Goal: Task Accomplishment & Management: Use online tool/utility

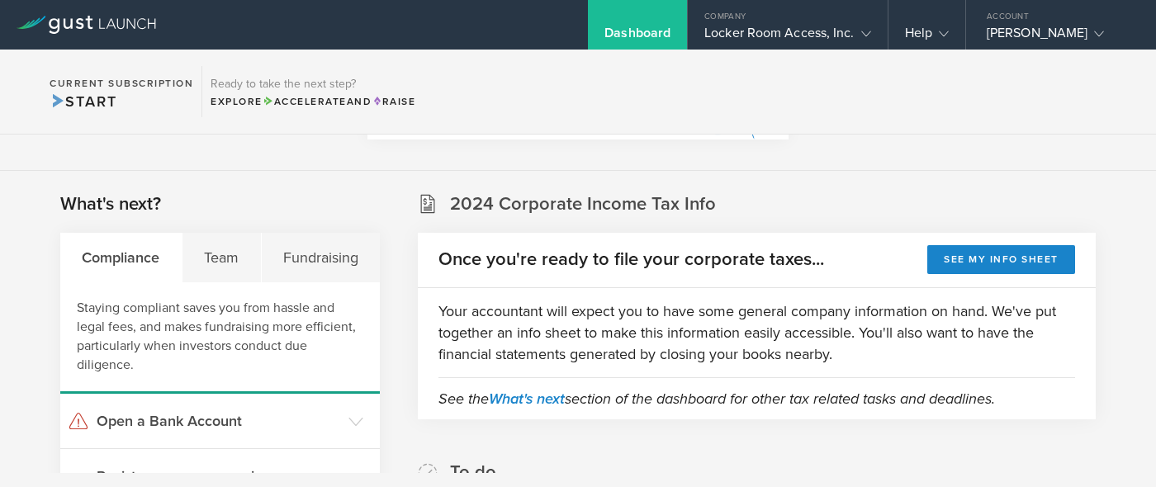
scroll to position [320, 0]
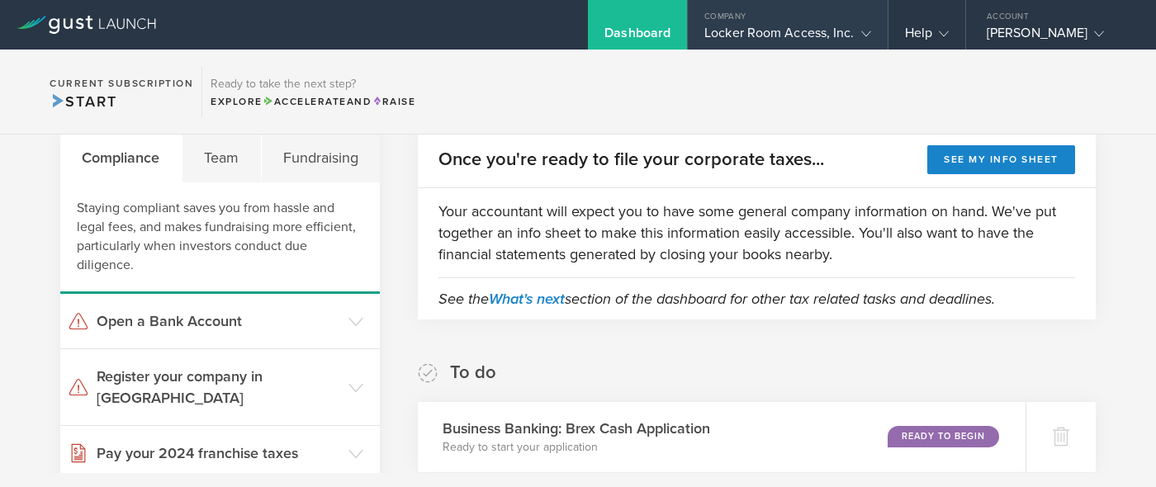
click at [873, 32] on div "Locker Room Access, Inc." at bounding box center [787, 37] width 199 height 25
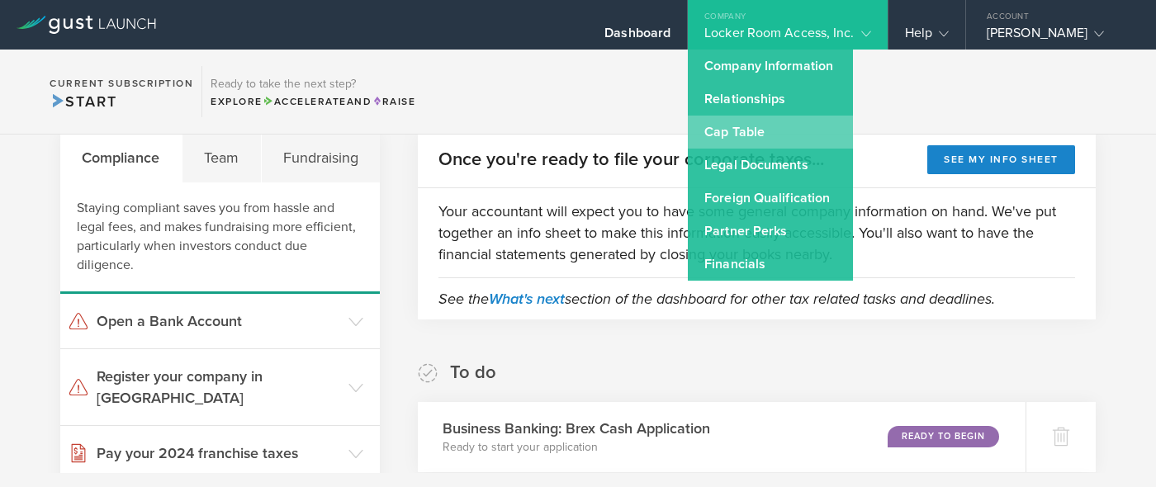
click at [786, 127] on link "Cap Table" at bounding box center [770, 132] width 165 height 33
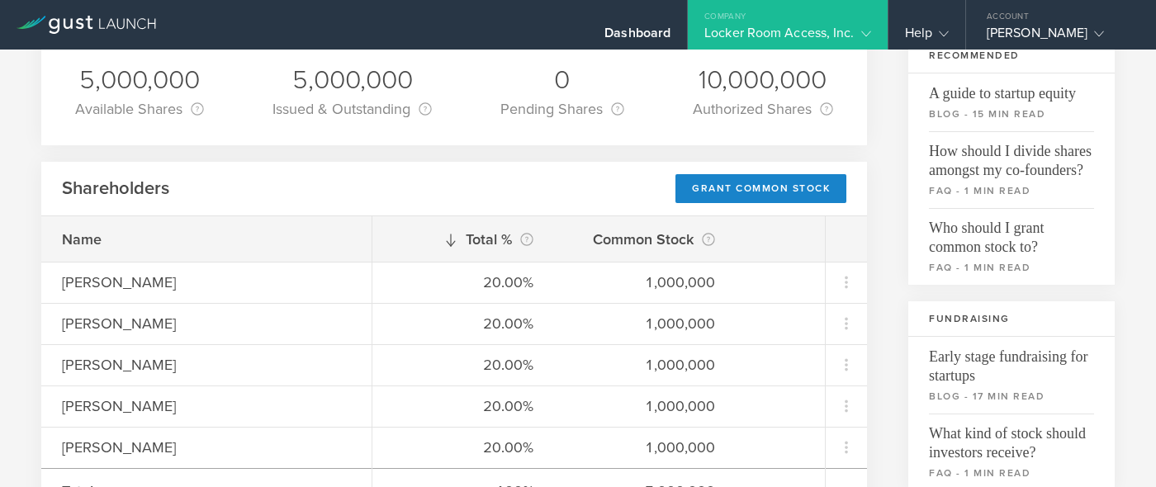
scroll to position [184, 0]
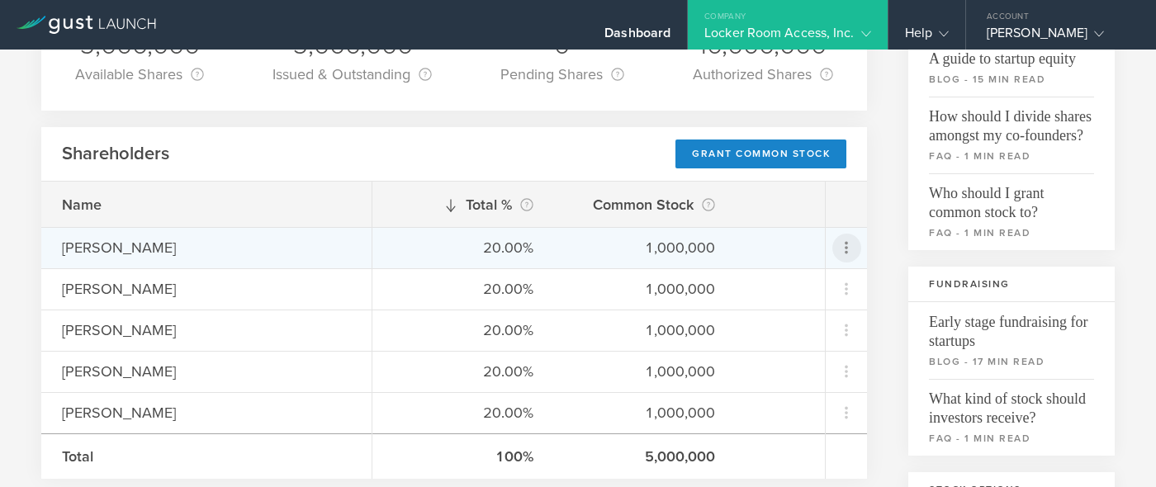
click at [852, 246] on icon at bounding box center [846, 248] width 20 height 20
click at [881, 240] on md-backdrop at bounding box center [578, 243] width 1156 height 487
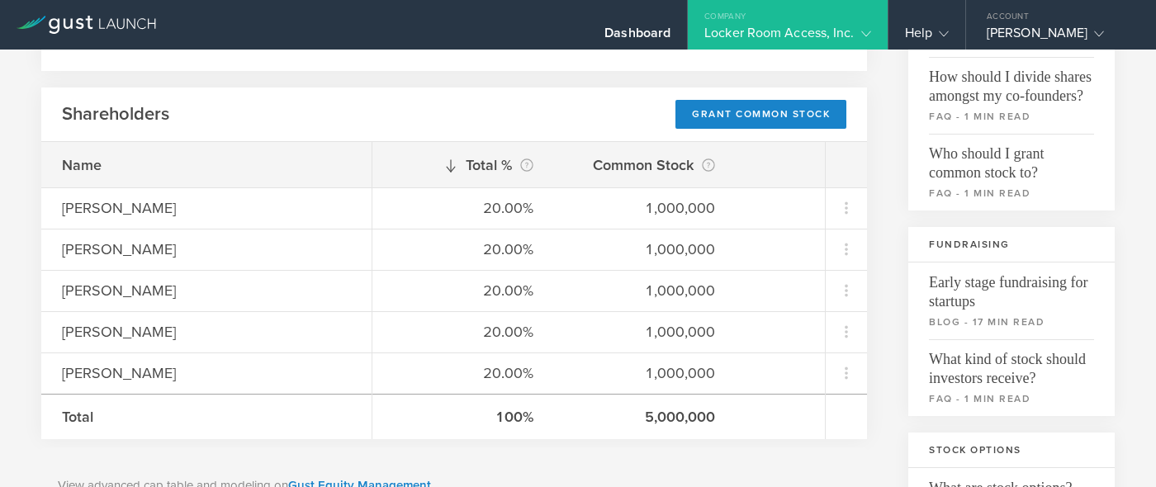
scroll to position [225, 0]
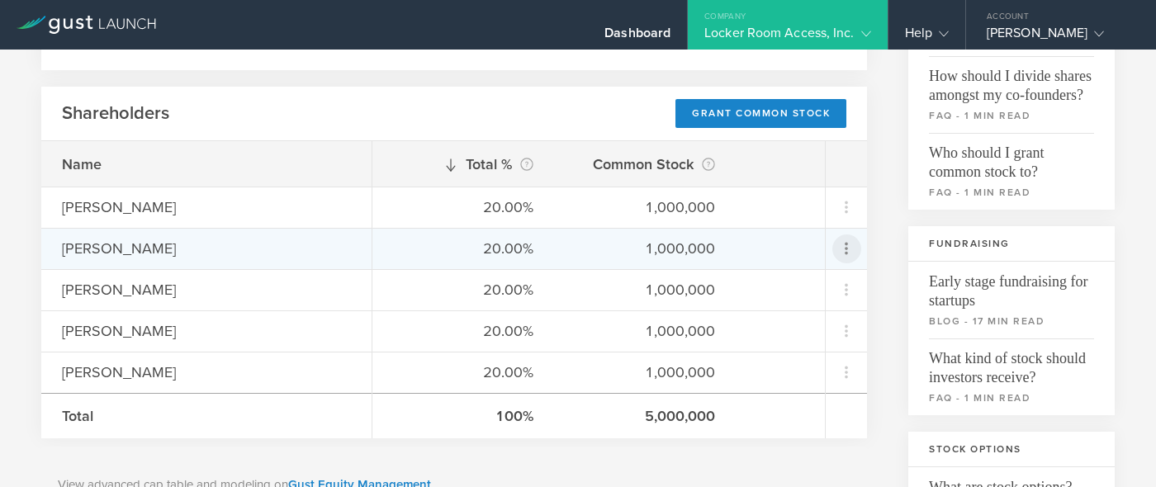
click at [849, 253] on icon at bounding box center [846, 249] width 20 height 20
click at [873, 254] on md-backdrop at bounding box center [578, 243] width 1156 height 487
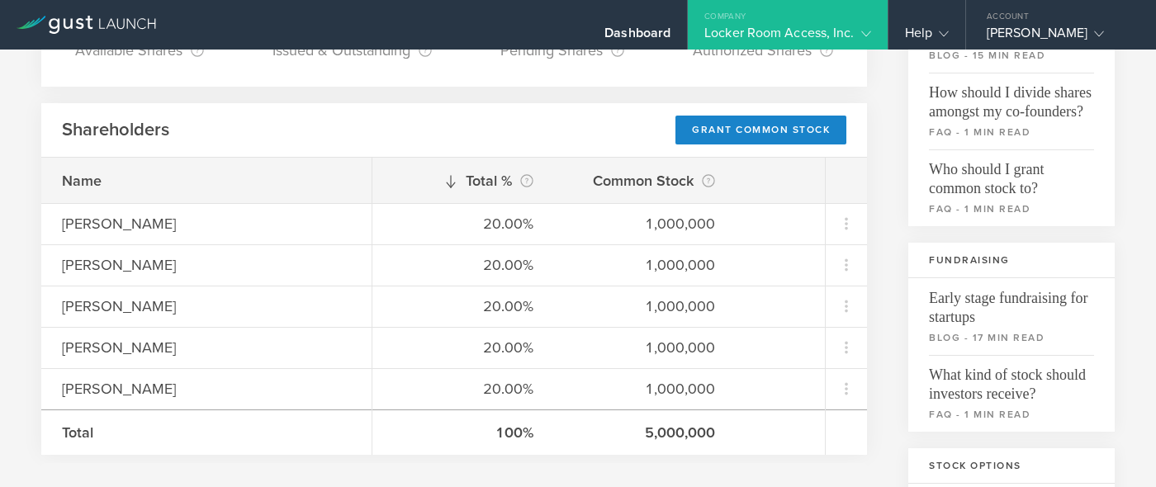
scroll to position [206, 0]
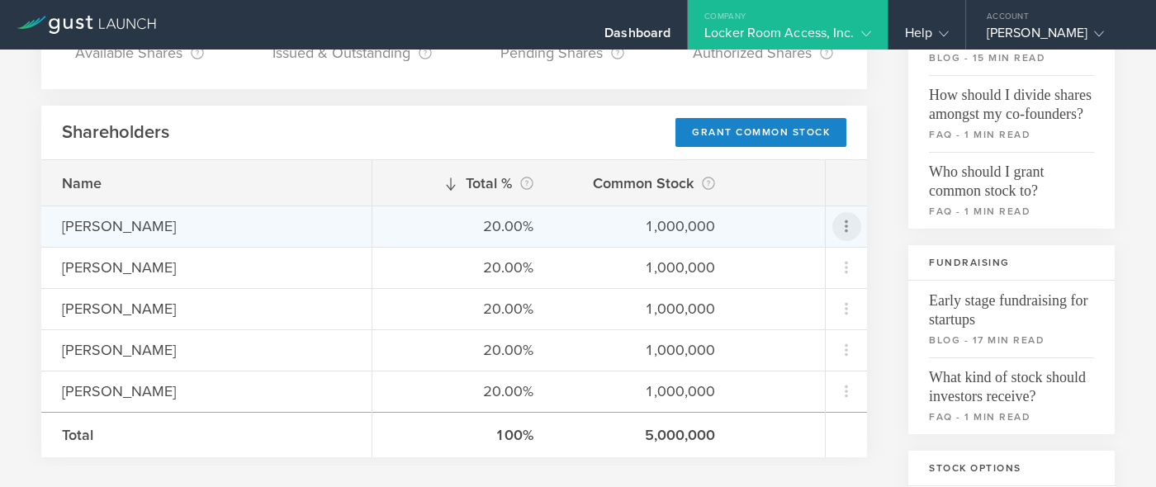
click at [848, 226] on icon at bounding box center [846, 226] width 20 height 20
click at [888, 283] on md-backdrop at bounding box center [578, 243] width 1156 height 487
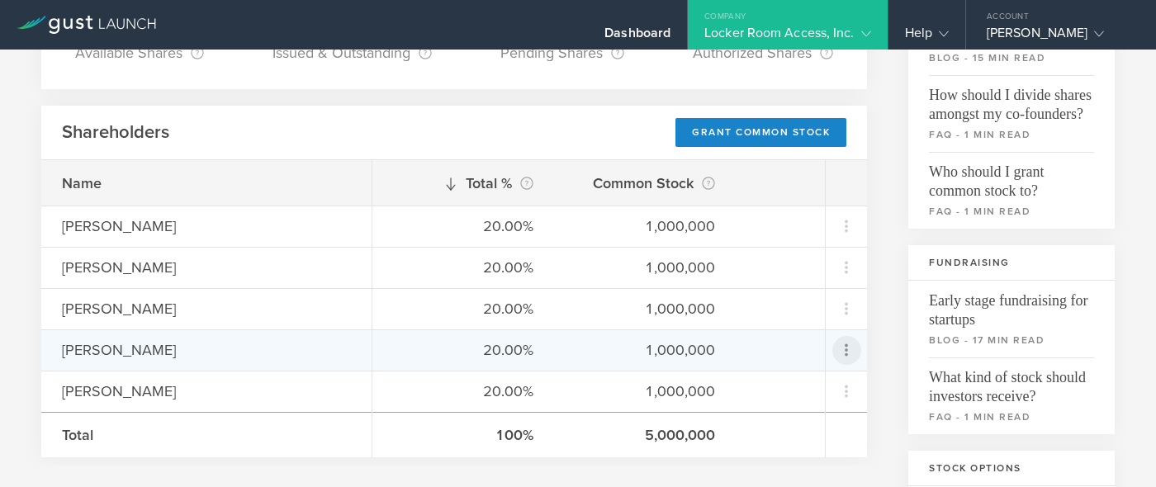
click at [844, 344] on icon at bounding box center [846, 350] width 20 height 20
click at [821, 430] on div "Repurchase stock" at bounding box center [793, 425] width 125 height 19
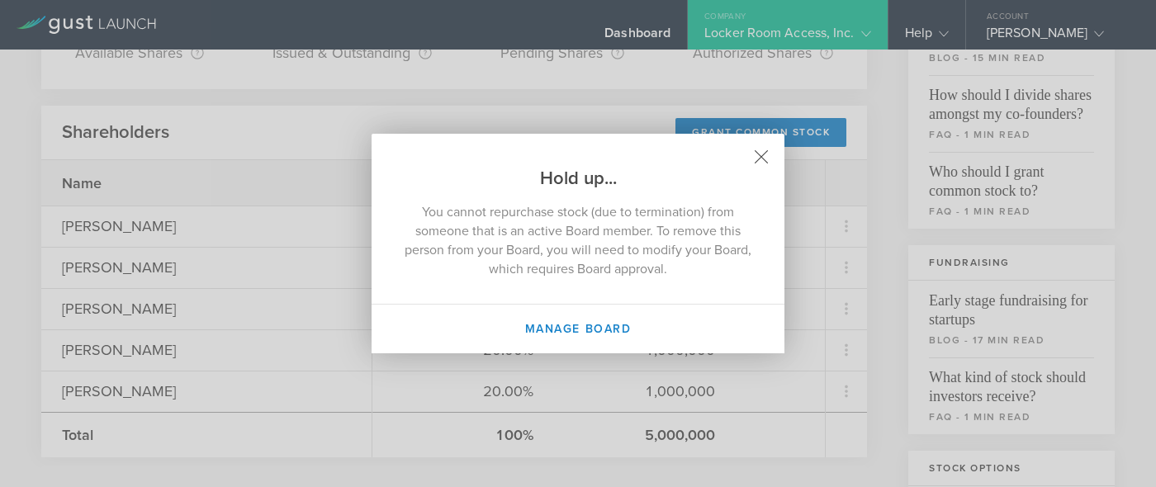
click at [763, 156] on icon at bounding box center [762, 157] width 14 height 14
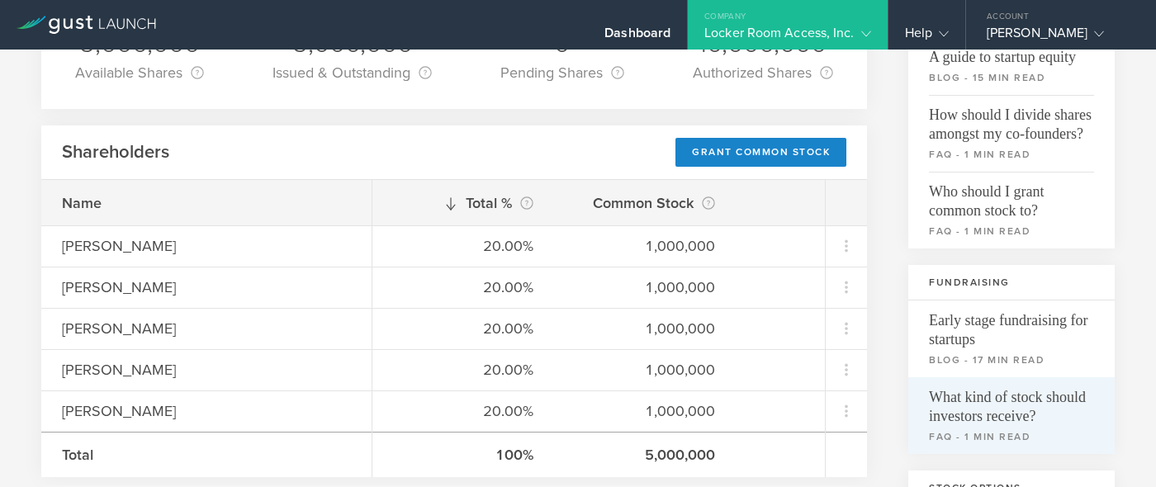
scroll to position [178, 0]
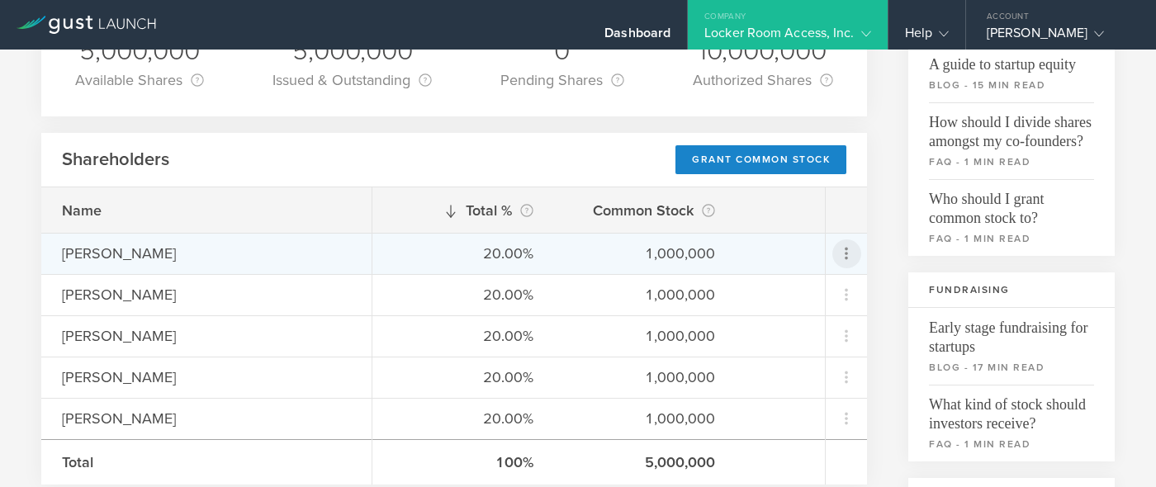
click at [850, 250] on icon at bounding box center [846, 254] width 20 height 20
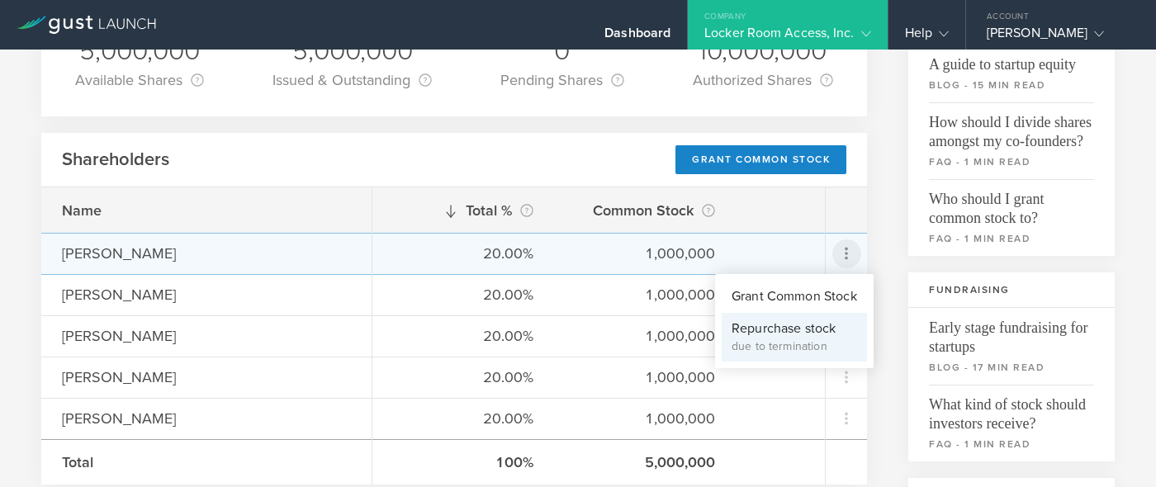
click at [834, 335] on div "Repurchase stock" at bounding box center [793, 329] width 125 height 19
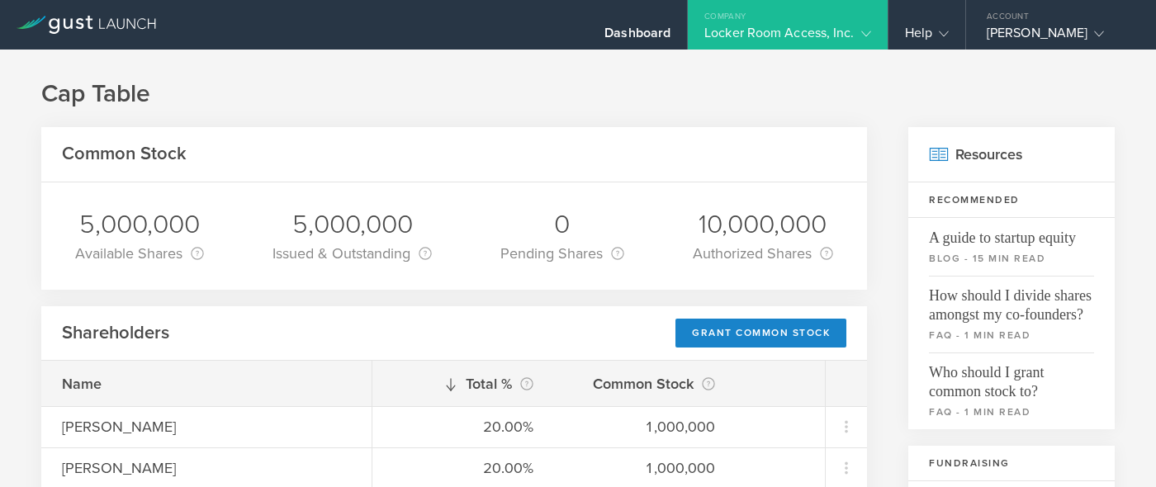
scroll to position [0, 0]
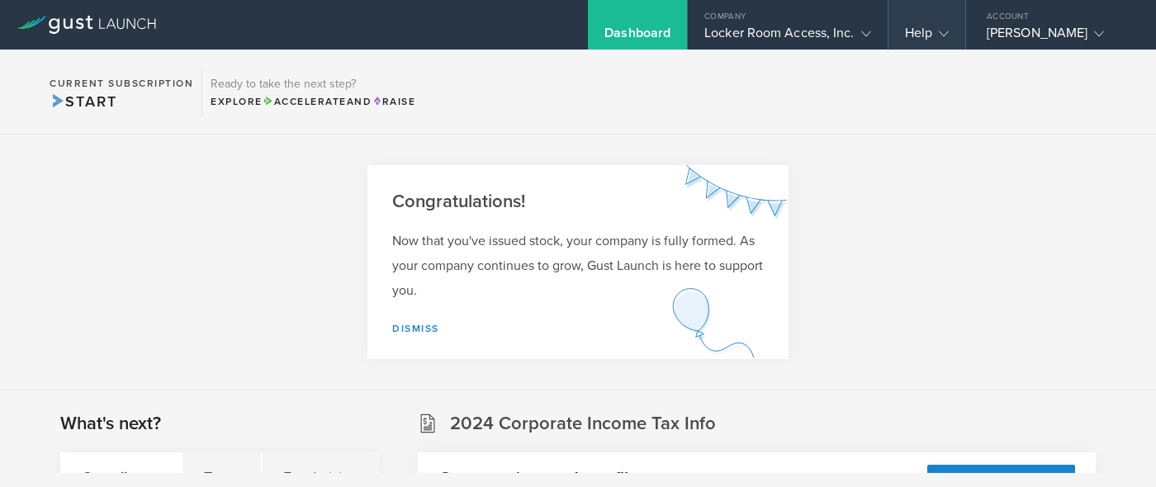
click at [942, 33] on icon at bounding box center [944, 34] width 10 height 10
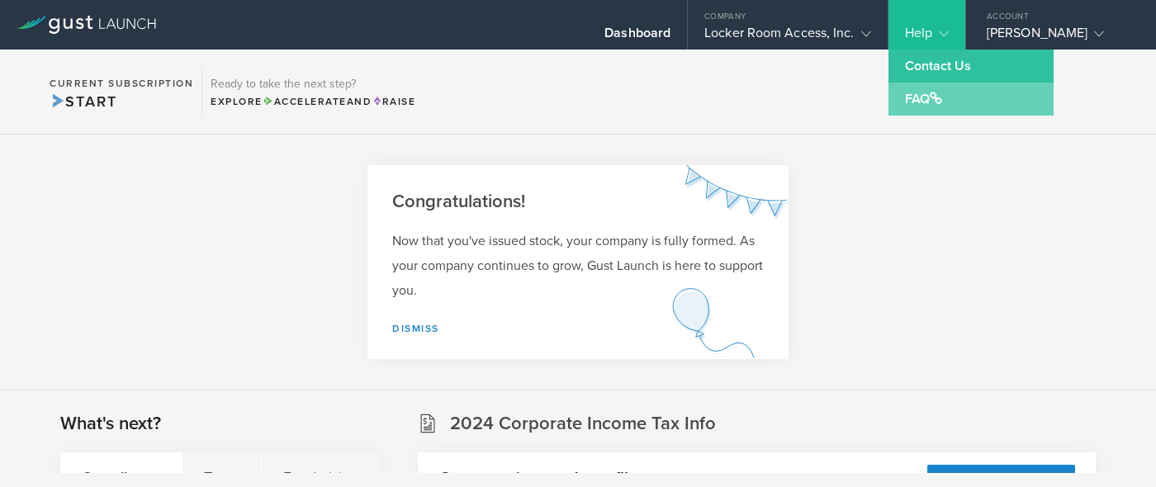
click at [918, 97] on link "FAQ" at bounding box center [970, 99] width 165 height 33
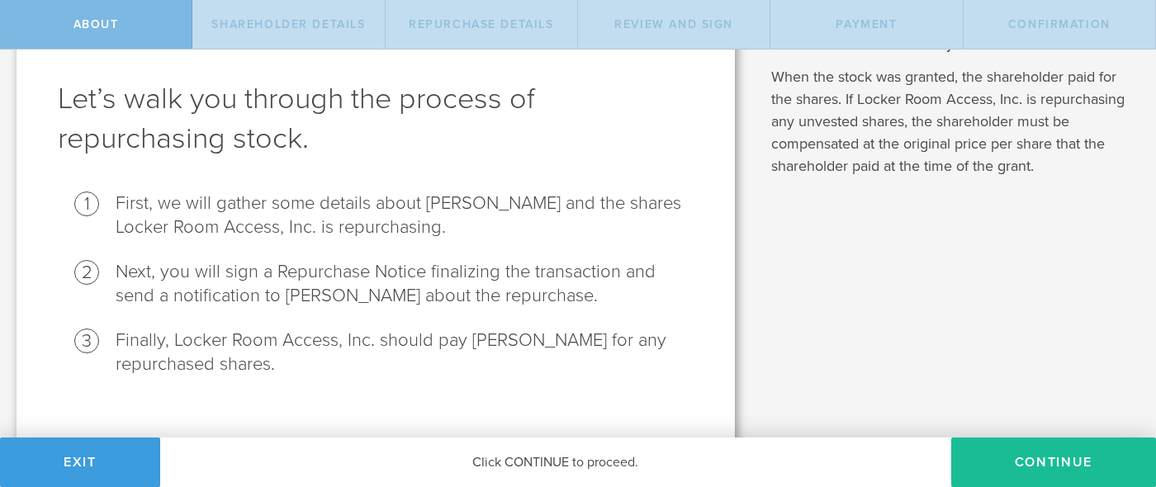
scroll to position [90, 0]
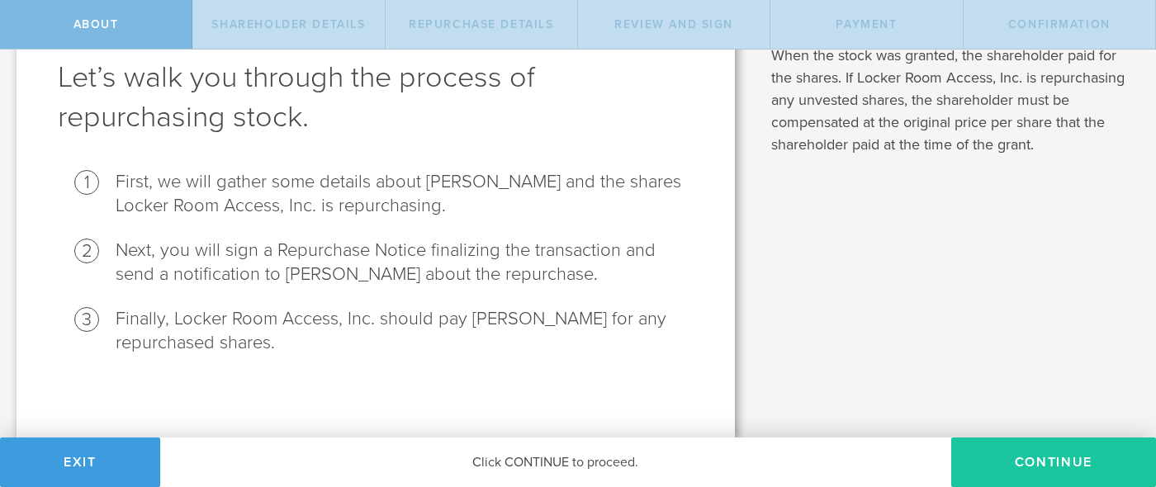
click at [1033, 458] on button "Continue" at bounding box center [1053, 463] width 205 height 50
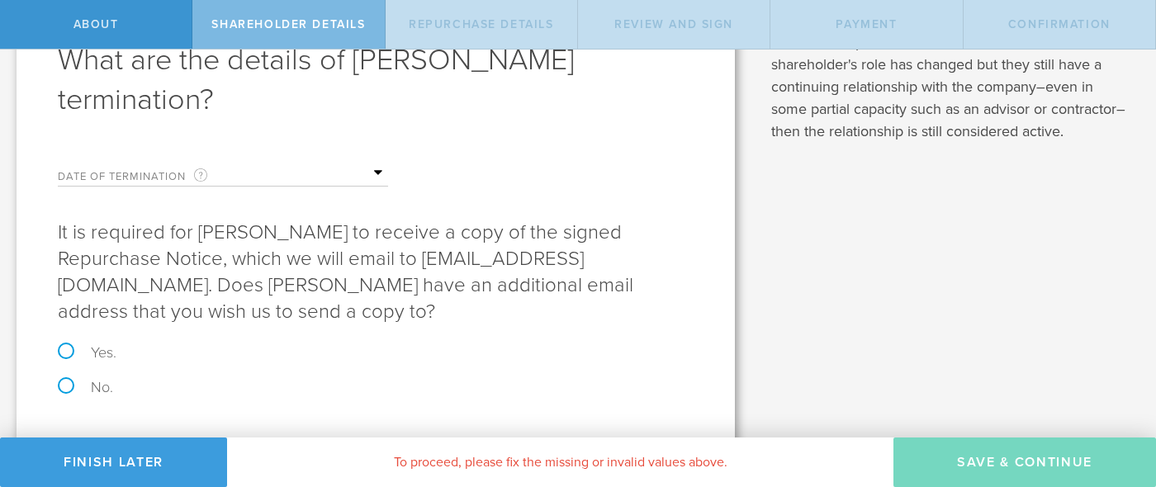
scroll to position [116, 0]
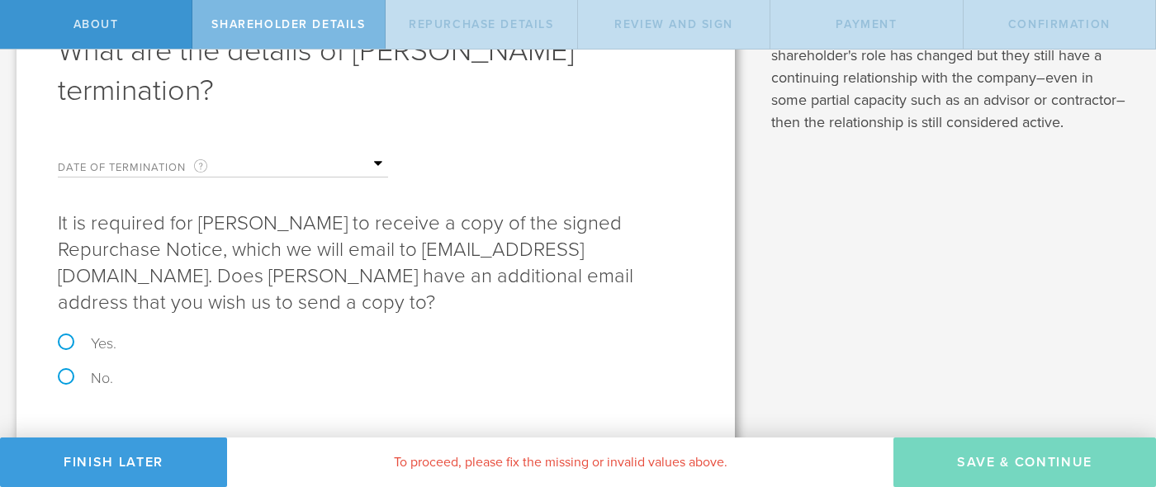
click at [84, 371] on label "No." at bounding box center [376, 378] width 636 height 15
radio input "true"
click at [372, 154] on input "text" at bounding box center [305, 164] width 165 height 25
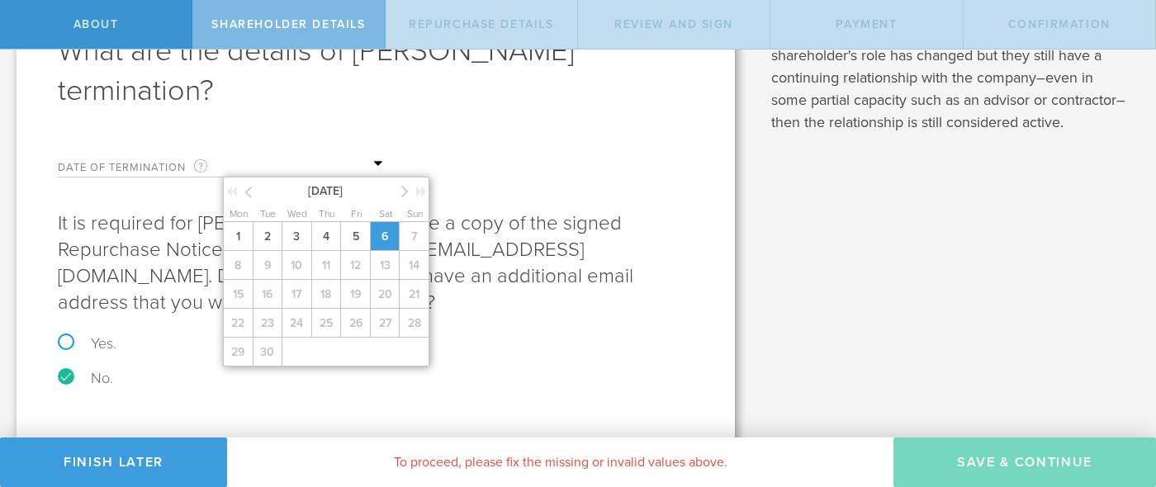
click at [386, 227] on span "6" at bounding box center [385, 236] width 30 height 29
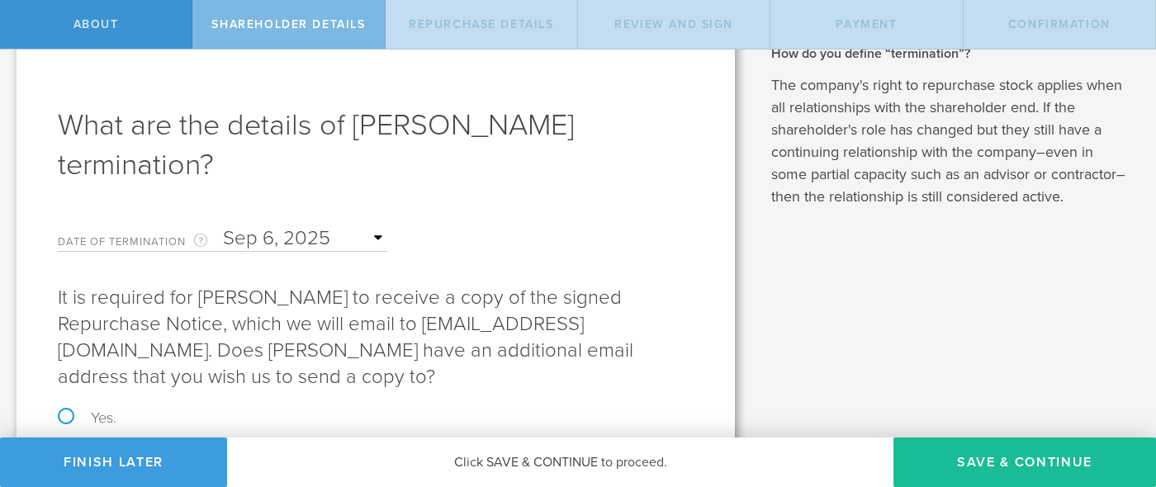
scroll to position [50, 0]
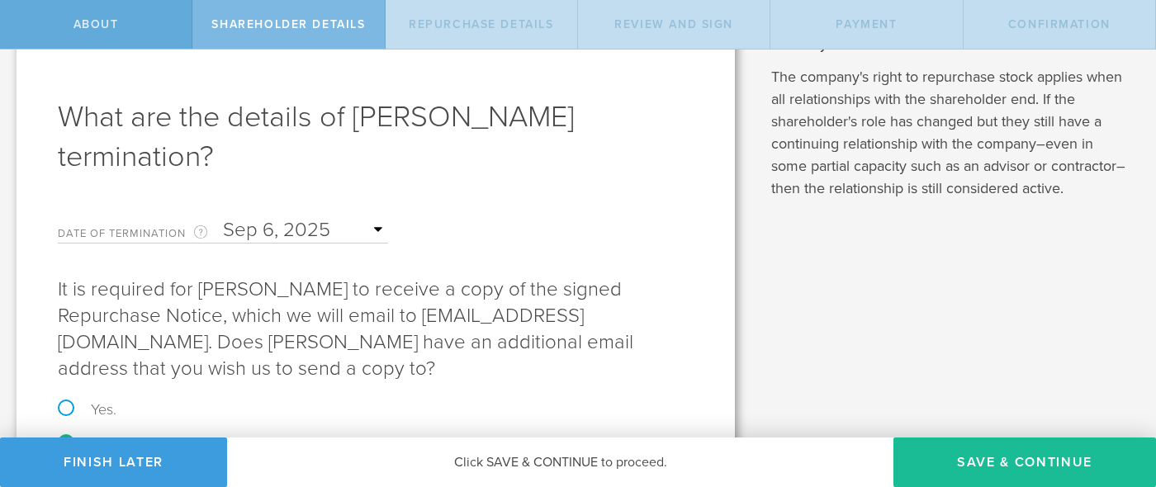
click at [125, 21] on div "About" at bounding box center [96, 24] width 192 height 49
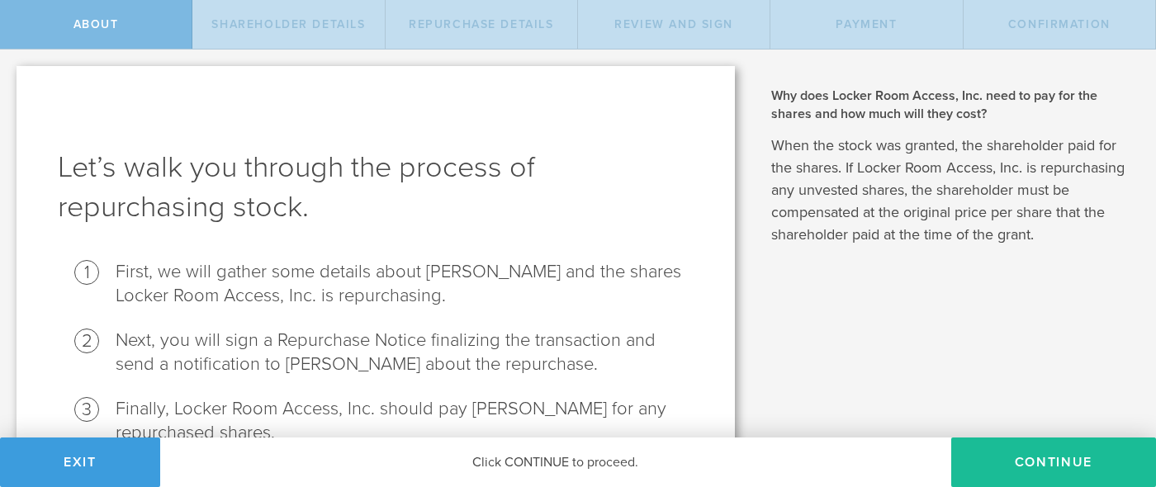
click at [516, 20] on span "Repurchase Details" at bounding box center [481, 24] width 145 height 14
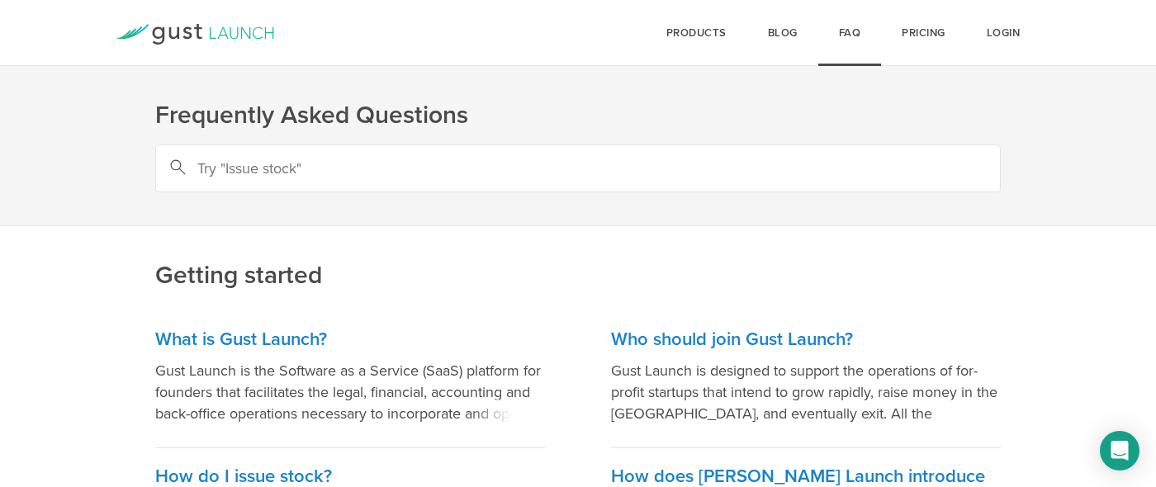
click at [648, 178] on input "text" at bounding box center [577, 168] width 845 height 48
type input "repurchase shares"
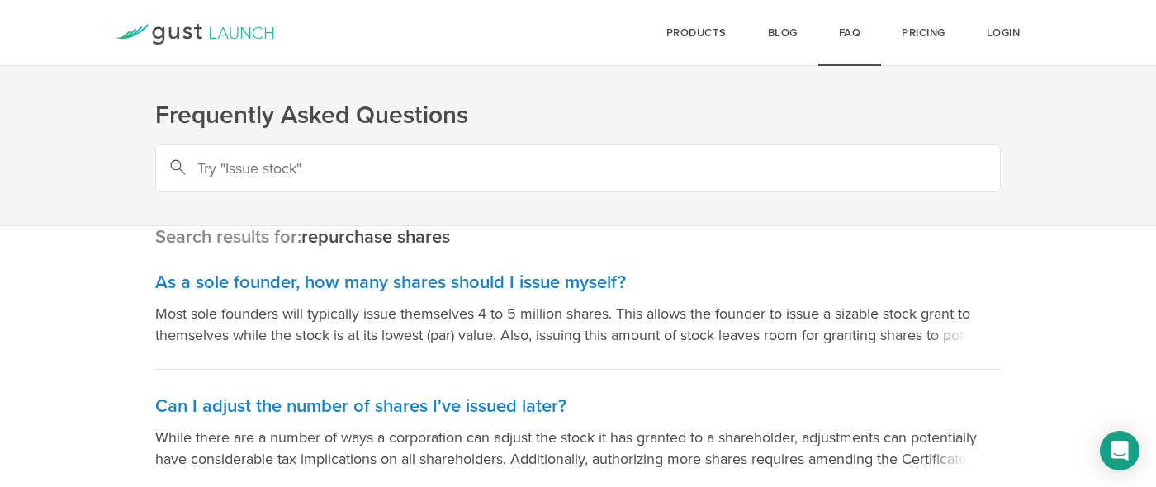
click at [542, 187] on input "text" at bounding box center [577, 168] width 845 height 48
type input "repurchase"
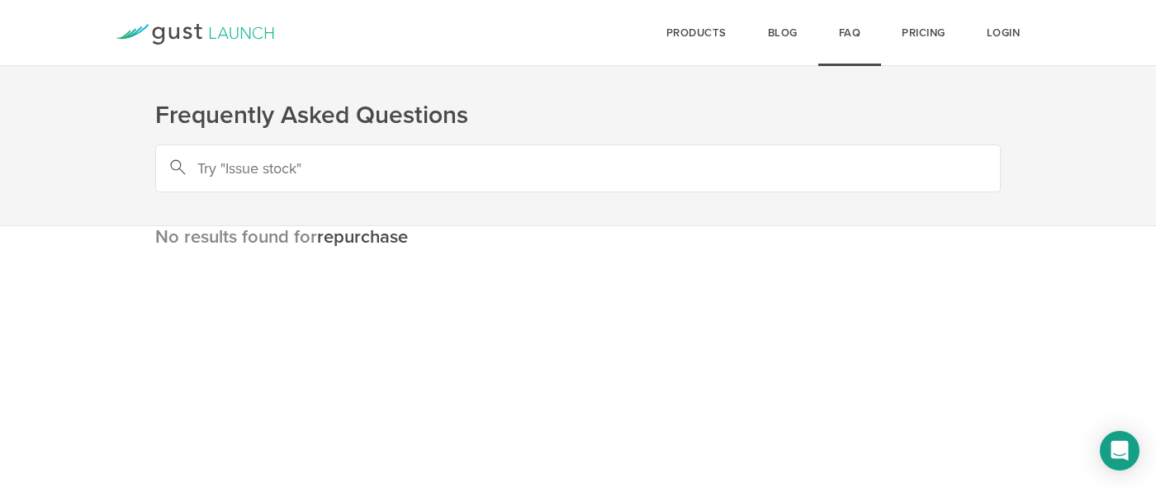
click at [542, 187] on input "text" at bounding box center [577, 168] width 845 height 48
click at [542, 168] on input "text" at bounding box center [577, 168] width 845 height 48
type input "remove shares"
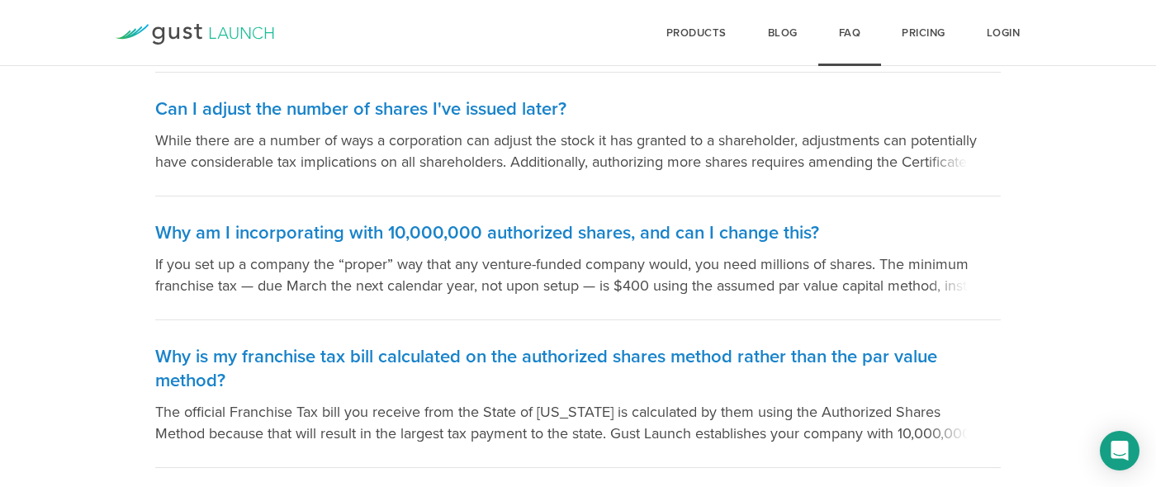
scroll to position [322, 0]
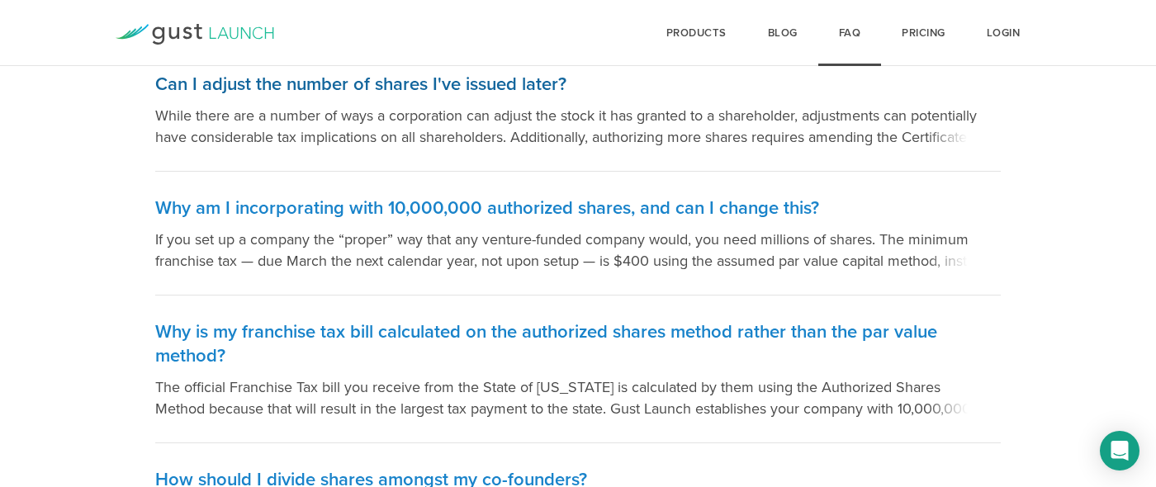
click at [499, 83] on h3 "Can I adjust the number of shares I've issued later?" at bounding box center [577, 85] width 845 height 24
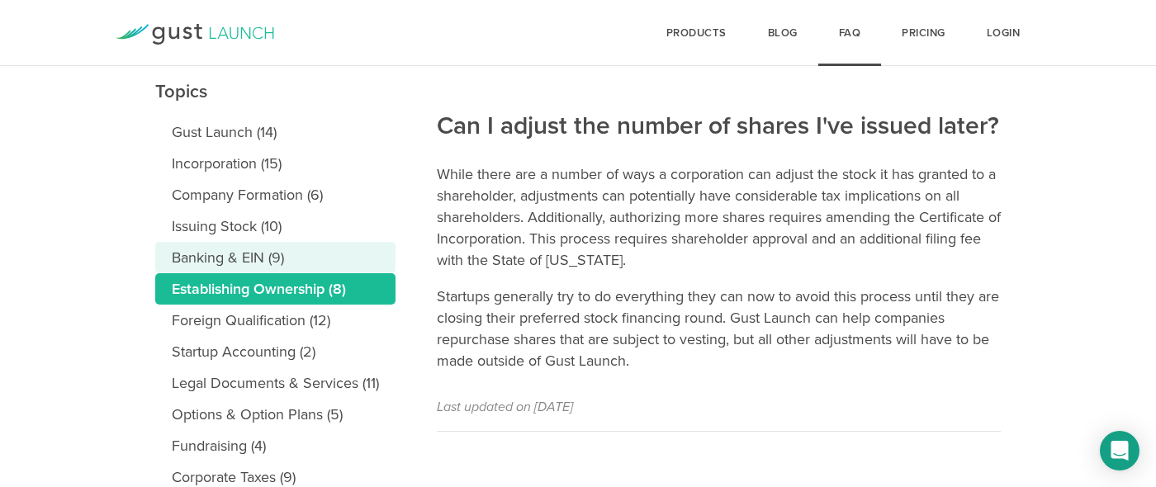
scroll to position [178, 0]
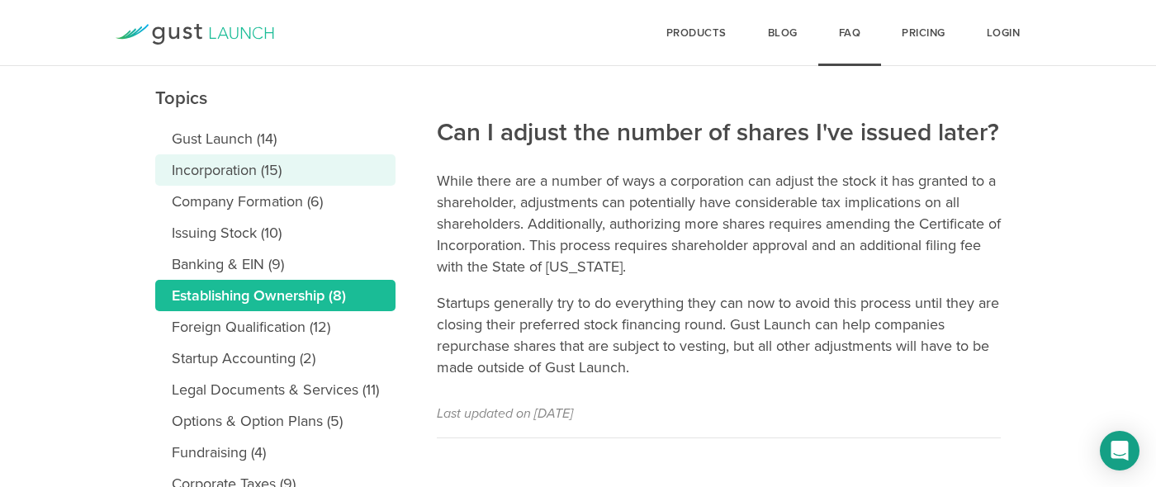
click at [327, 163] on link "Incorporation (15)" at bounding box center [275, 169] width 240 height 31
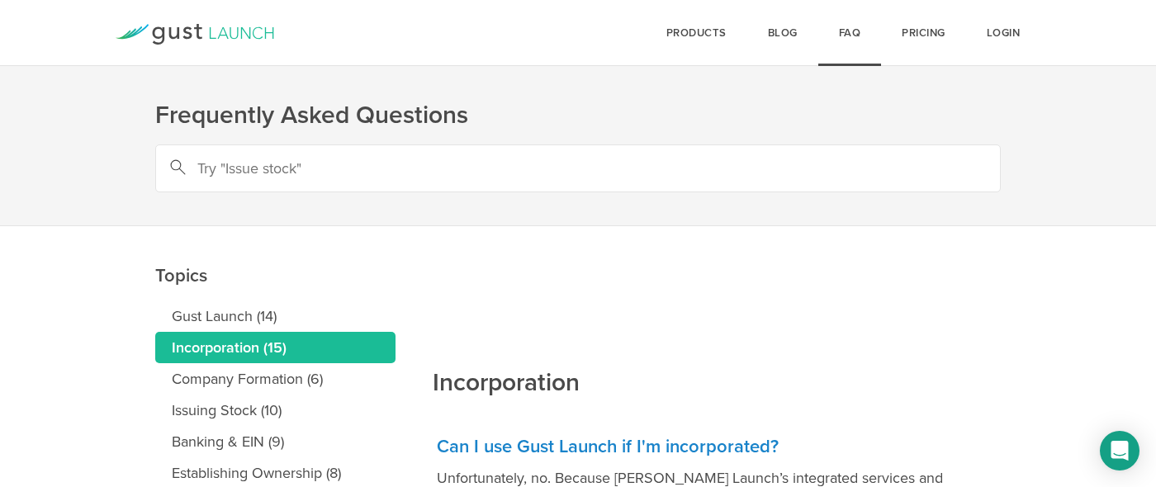
click at [191, 27] on icon at bounding box center [195, 34] width 159 height 21
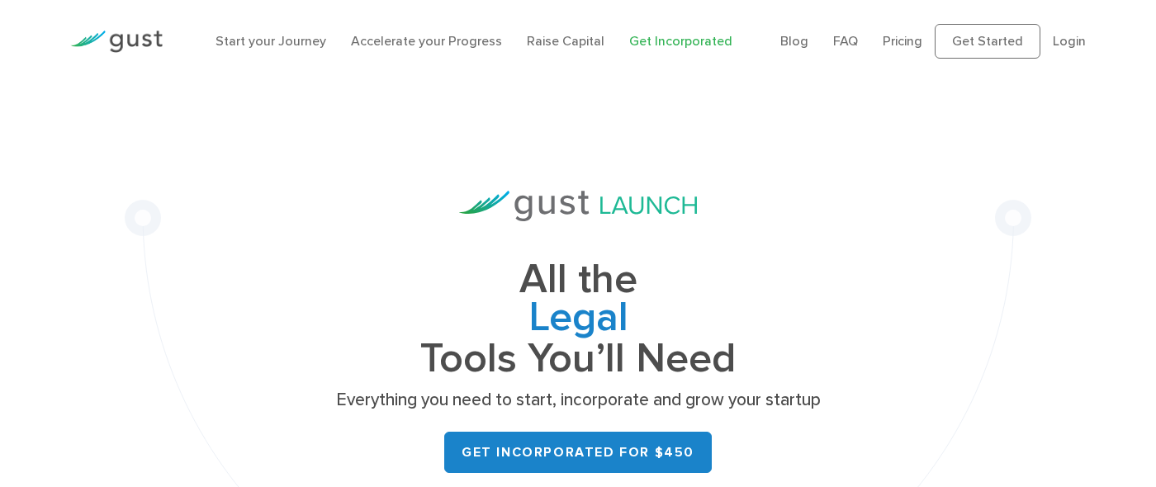
click at [119, 40] on img at bounding box center [116, 42] width 92 height 22
